Goal: Information Seeking & Learning: Check status

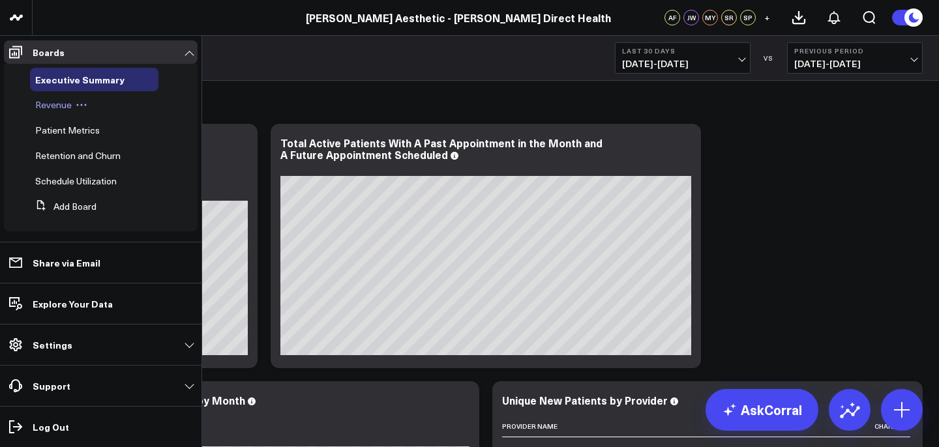
click at [65, 105] on span "Revenue" at bounding box center [53, 104] width 37 height 12
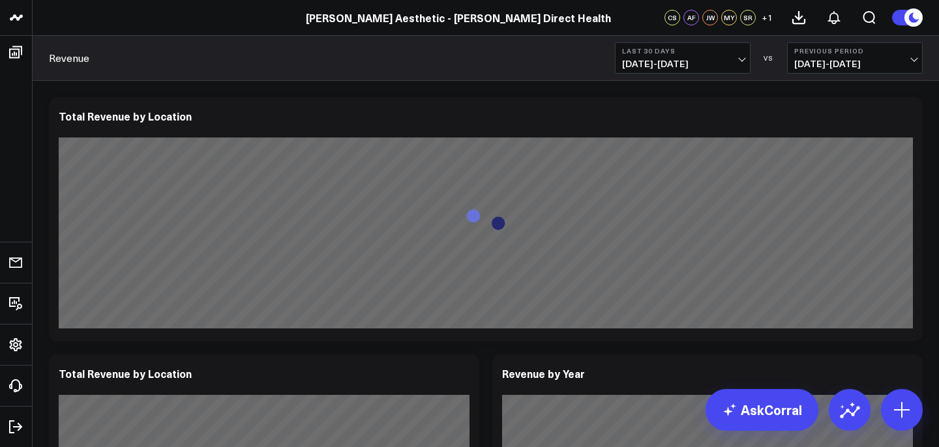
click at [675, 63] on span "[DATE] - [DATE]" at bounding box center [682, 64] width 121 height 10
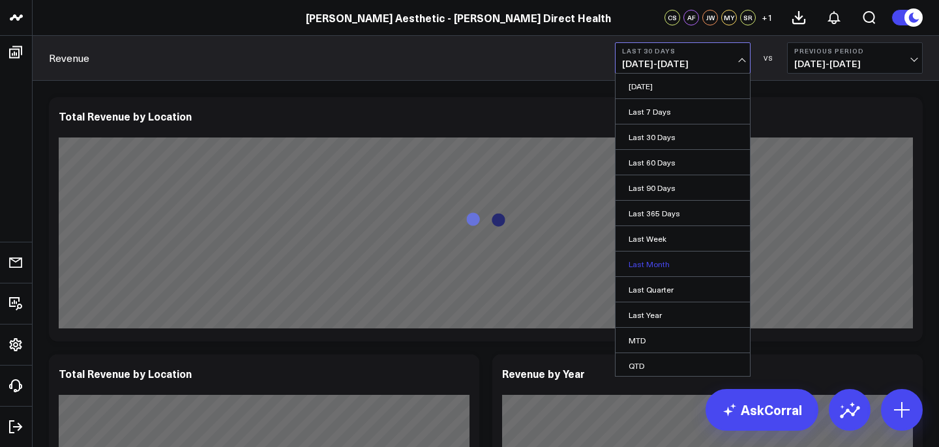
click at [661, 259] on link "Last Month" at bounding box center [683, 264] width 134 height 25
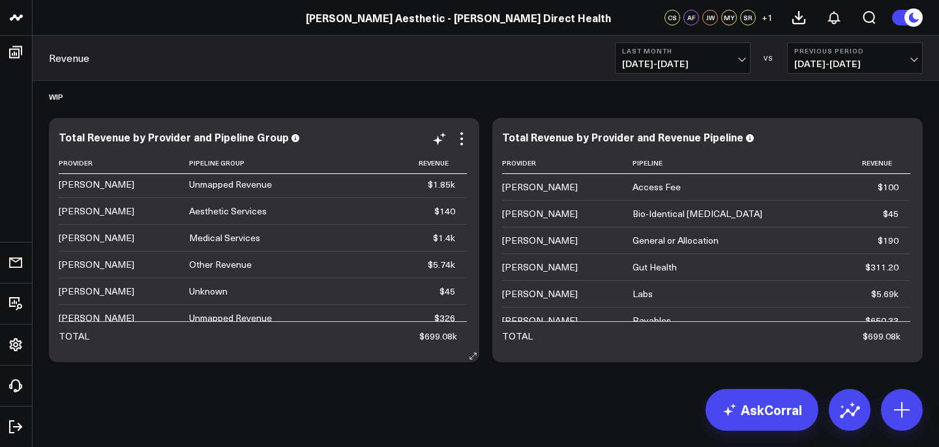
scroll to position [637, 0]
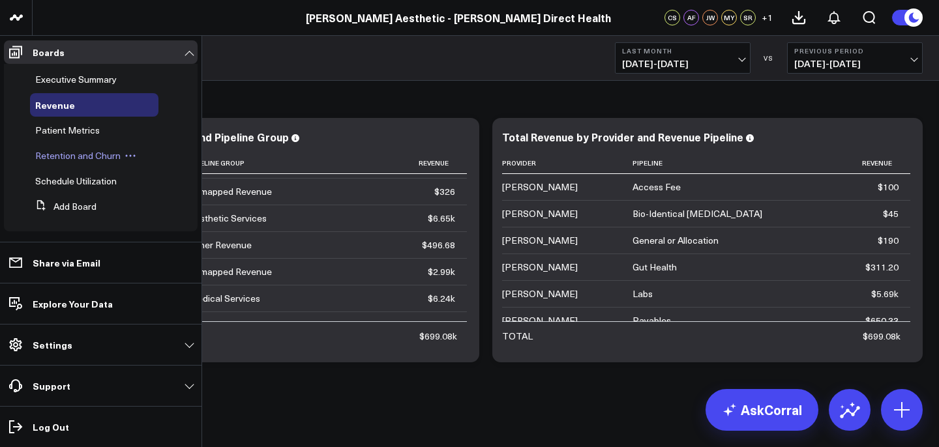
click at [61, 160] on span "Retention and Churn" at bounding box center [77, 155] width 85 height 12
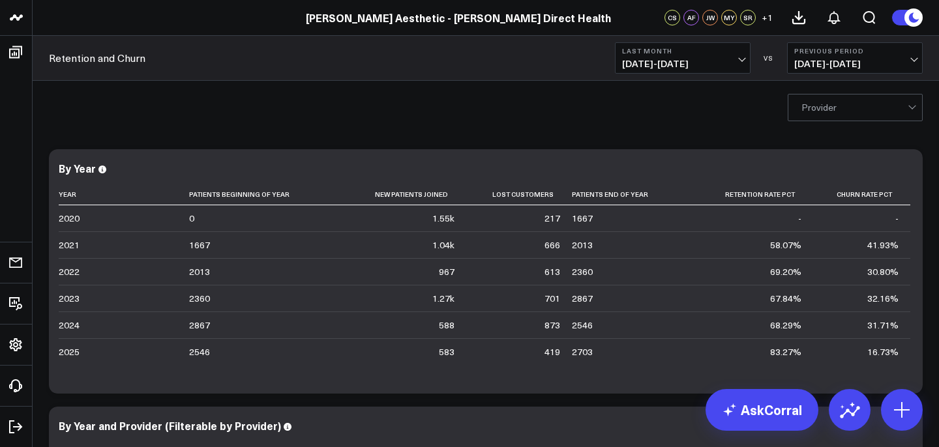
click at [858, 128] on div "Provider" at bounding box center [486, 107] width 907 height 52
click at [860, 123] on div "Provider" at bounding box center [486, 107] width 907 height 52
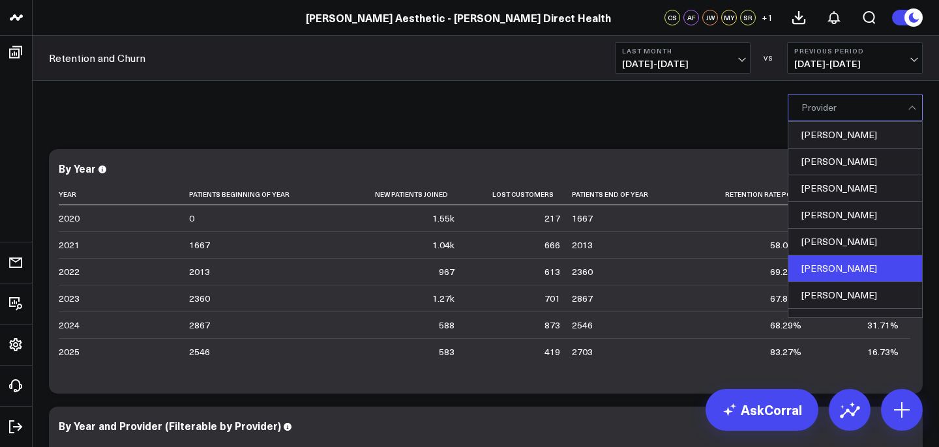
scroll to position [14, 0]
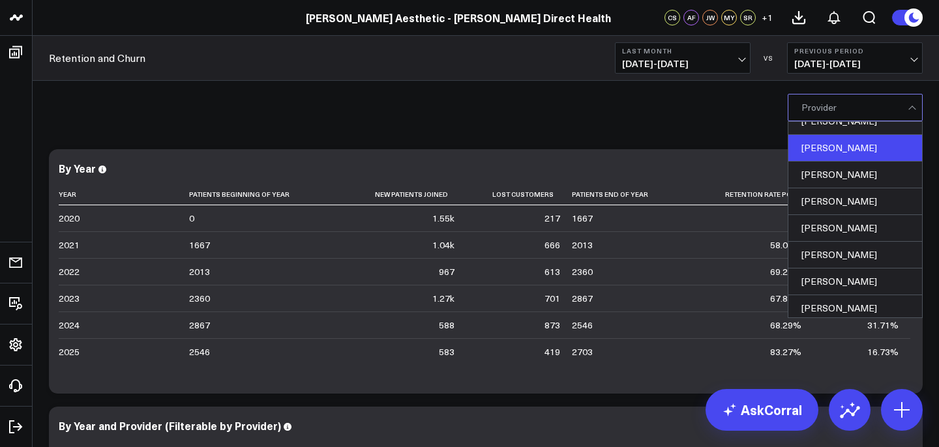
click at [852, 145] on div "[PERSON_NAME]" at bounding box center [856, 148] width 134 height 27
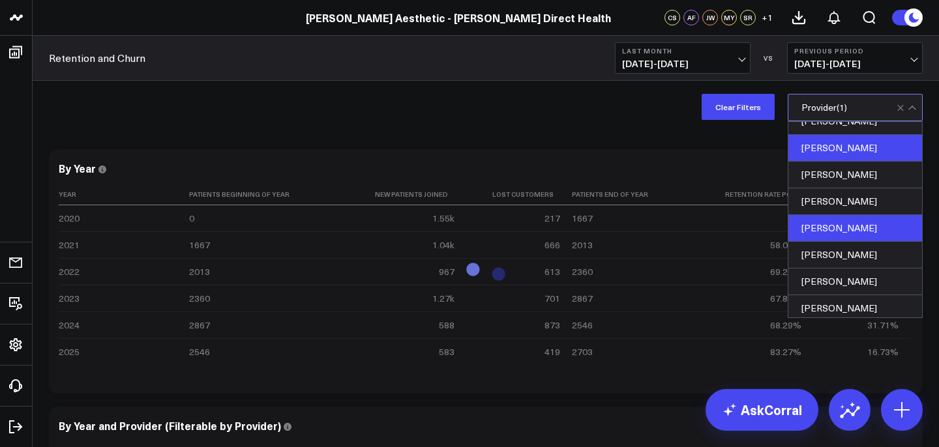
click at [861, 229] on div "[PERSON_NAME]" at bounding box center [856, 228] width 134 height 27
click at [656, 129] on div "Clear Filters option Nichole Keserich, selected. Megan Martin, 4 of 8. 8 result…" at bounding box center [486, 107] width 907 height 52
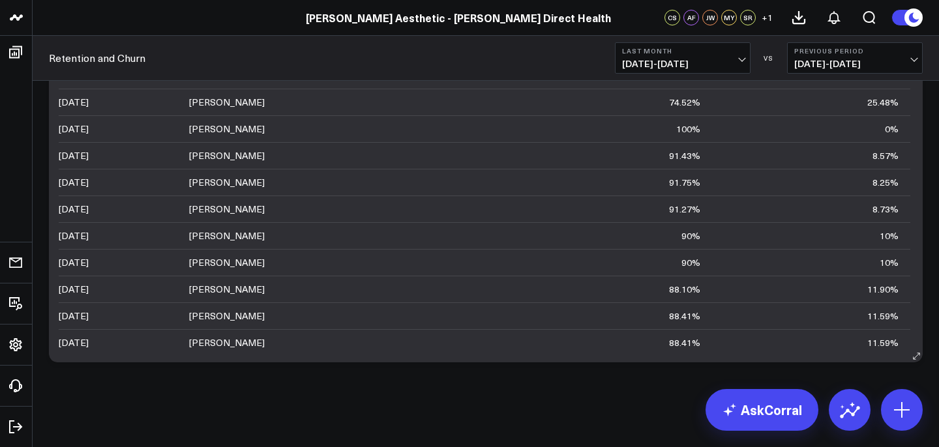
scroll to position [3328, 0]
